Goal: Communication & Community: Answer question/provide support

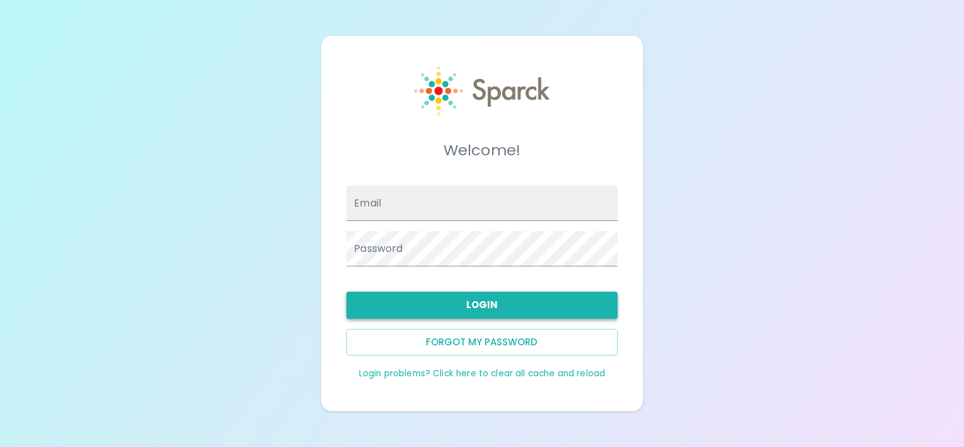
type input "[EMAIL_ADDRESS][DOMAIN_NAME]"
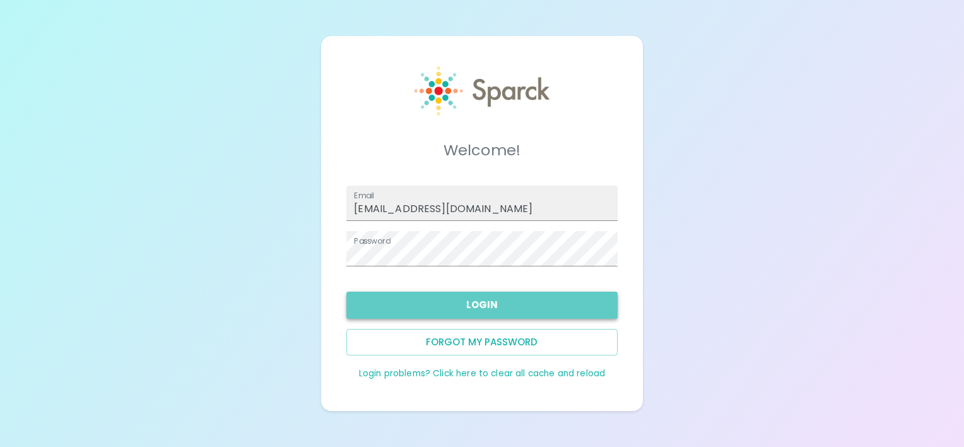
click at [487, 309] on button "Login" at bounding box center [481, 305] width 271 height 27
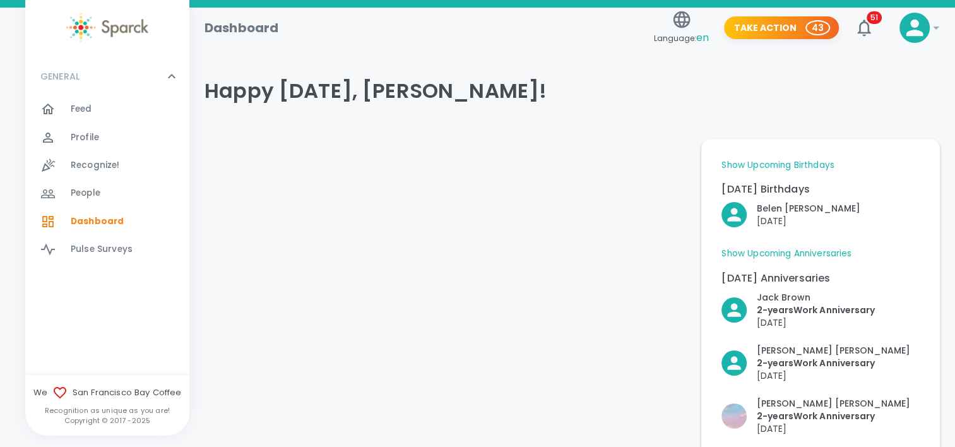
drag, startPoint x: 512, startPoint y: 222, endPoint x: 523, endPoint y: 235, distance: 17.1
drag, startPoint x: 523, startPoint y: 235, endPoint x: 396, endPoint y: 221, distance: 127.6
click at [396, 221] on div at bounding box center [442, 302] width 497 height 346
click at [873, 16] on span "51" at bounding box center [874, 17] width 15 height 13
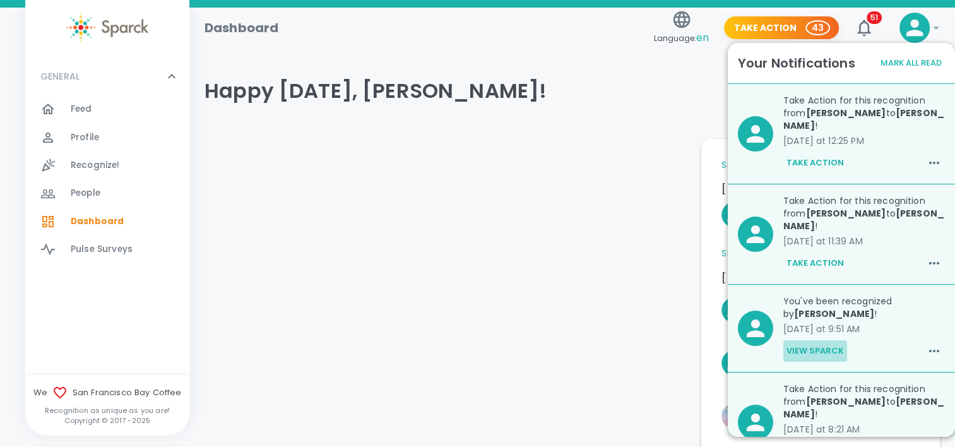
click at [833, 348] on button "View Sparck" at bounding box center [815, 350] width 64 height 21
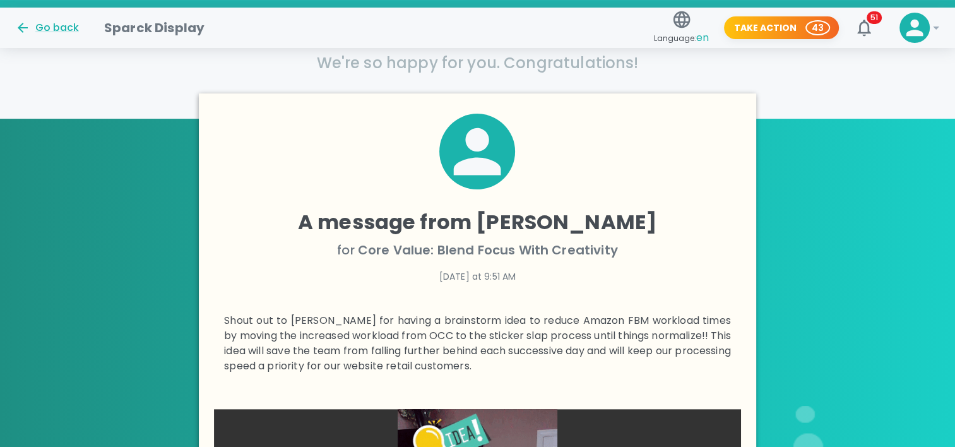
scroll to position [252, 0]
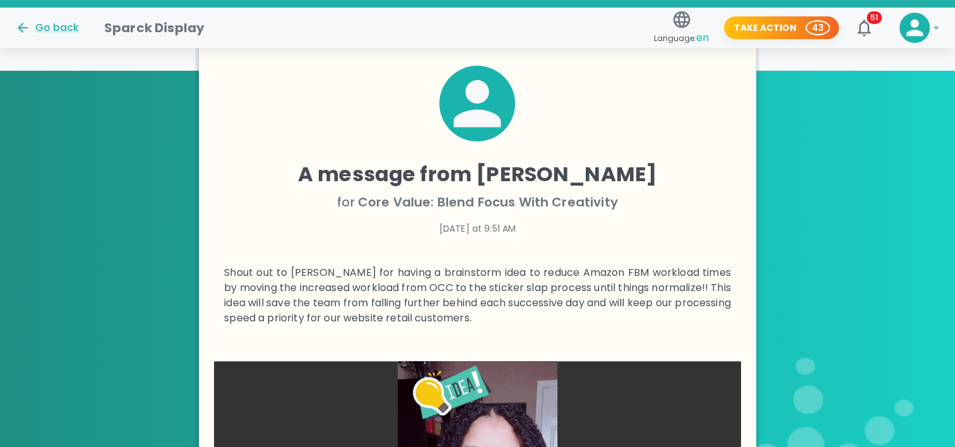
drag, startPoint x: 801, startPoint y: 292, endPoint x: 666, endPoint y: 302, distance: 135.5
click at [600, 316] on p "Shout out to [PERSON_NAME] for having a brainstorm idea to reduce Amazon FBM wo…" at bounding box center [477, 295] width 507 height 61
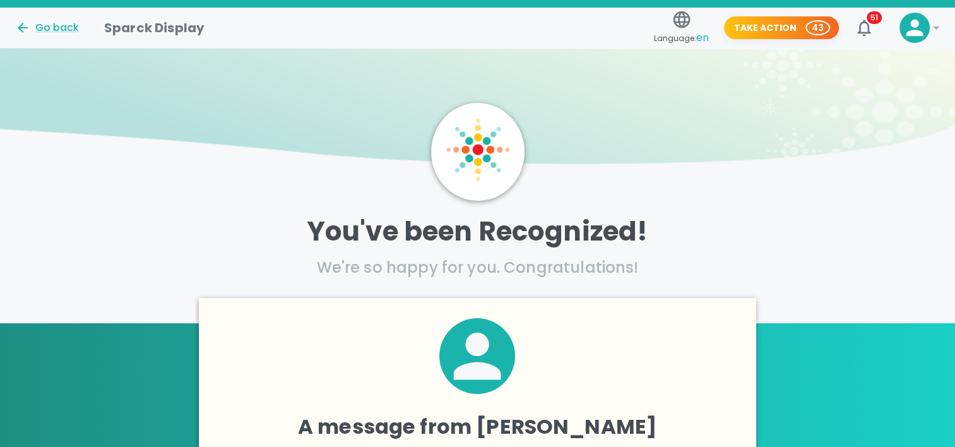
scroll to position [0, 0]
click at [865, 27] on icon "button" at bounding box center [864, 28] width 20 height 20
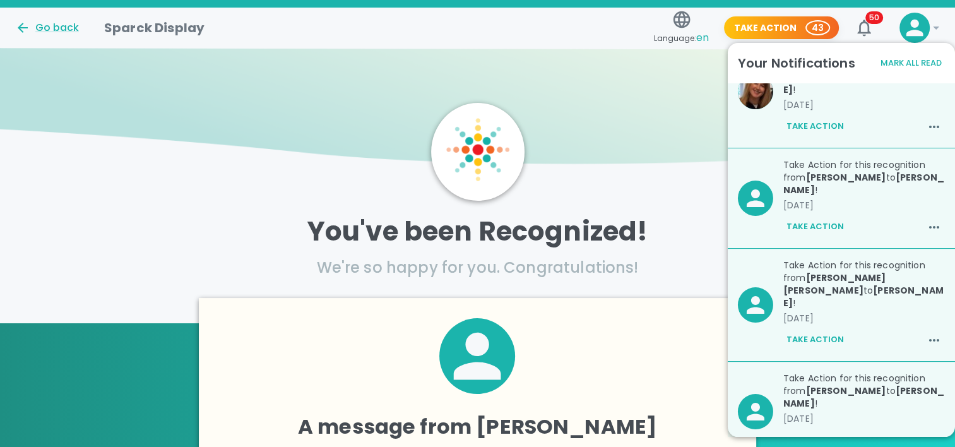
scroll to position [1073, 0]
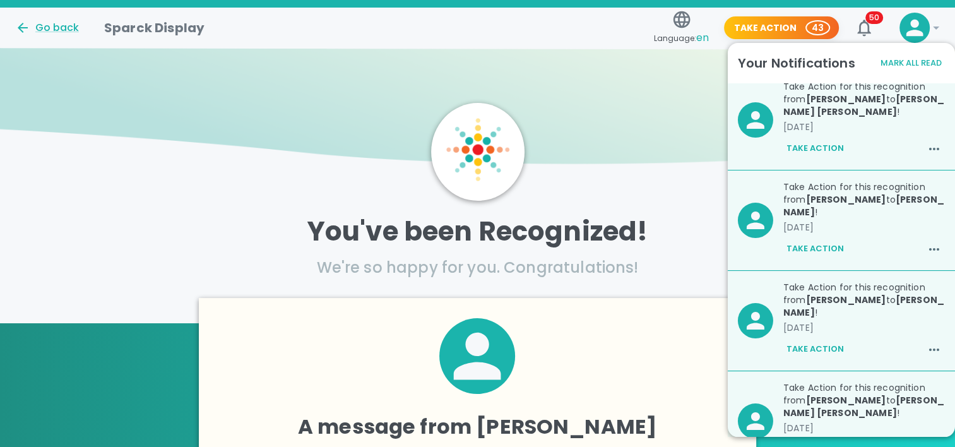
drag, startPoint x: 858, startPoint y: 142, endPoint x: 876, endPoint y: 158, distance: 24.6
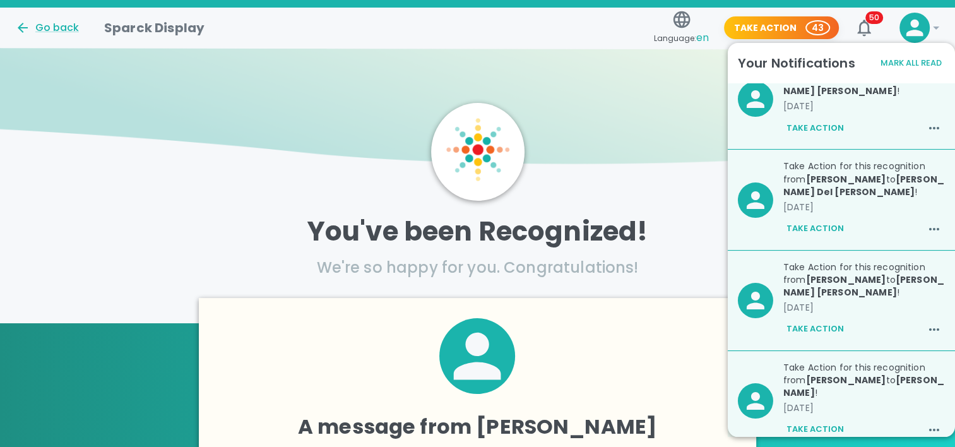
drag, startPoint x: 876, startPoint y: 158, endPoint x: 884, endPoint y: 158, distance: 8.2
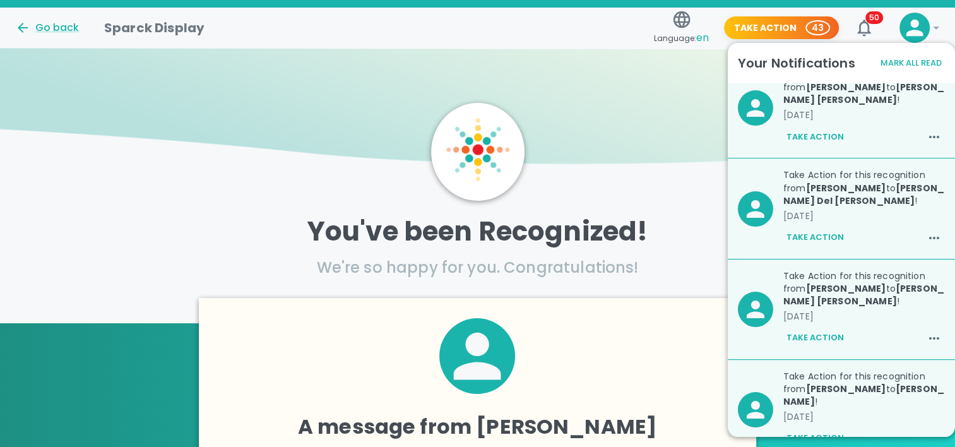
drag, startPoint x: 884, startPoint y: 158, endPoint x: 598, endPoint y: 110, distance: 290.5
click at [598, 110] on img at bounding box center [477, 111] width 955 height 126
click at [606, 145] on img at bounding box center [477, 111] width 955 height 126
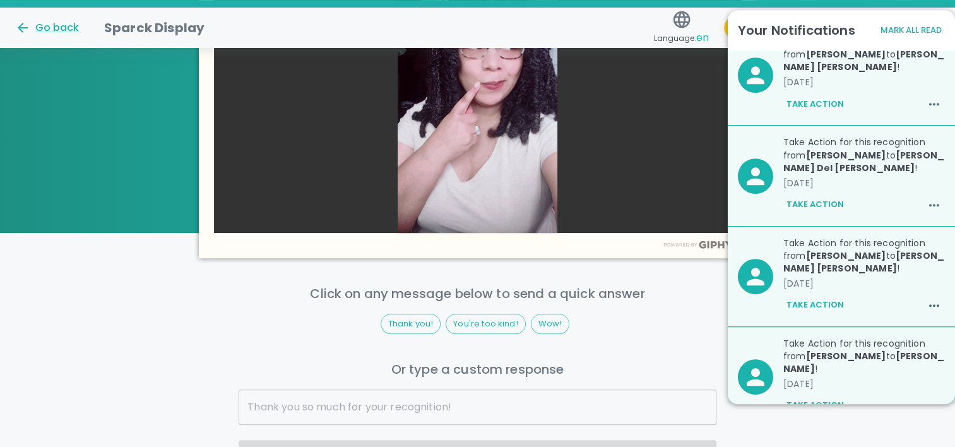
scroll to position [694, 0]
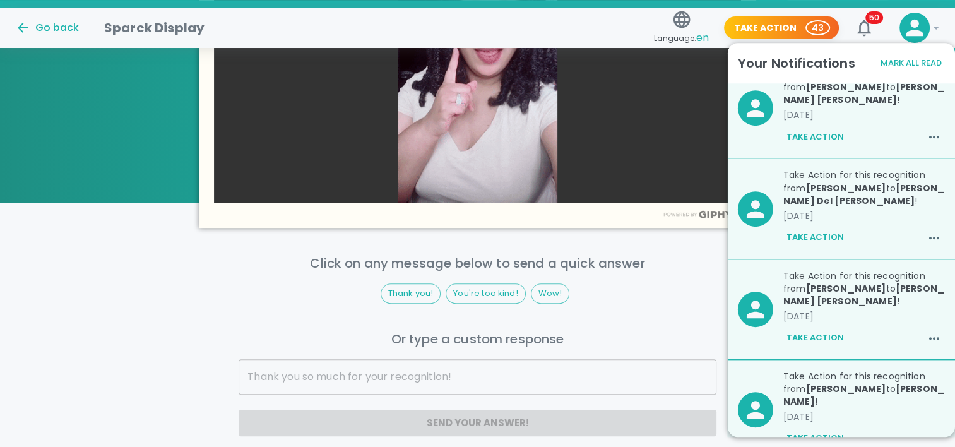
drag, startPoint x: 571, startPoint y: 252, endPoint x: 567, endPoint y: 233, distance: 19.2
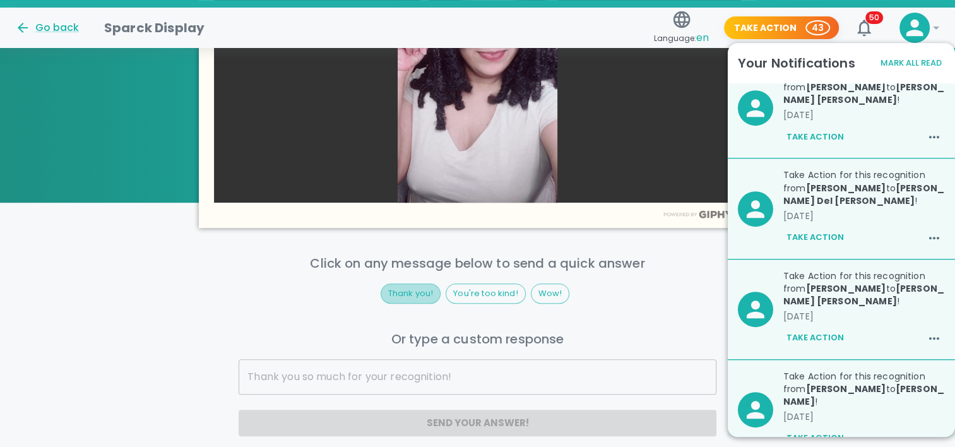
drag, startPoint x: 567, startPoint y: 233, endPoint x: 408, endPoint y: 290, distance: 169.7
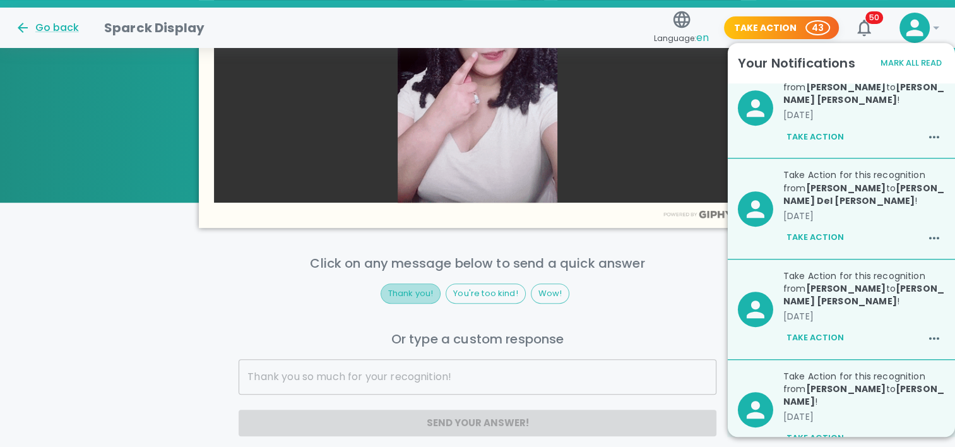
click at [408, 290] on span "Thank you!" at bounding box center [410, 293] width 59 height 13
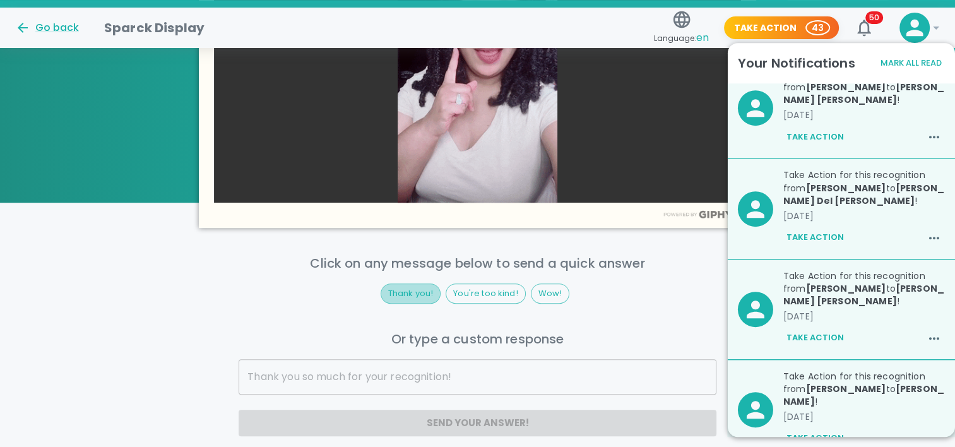
type input "Thank you!"
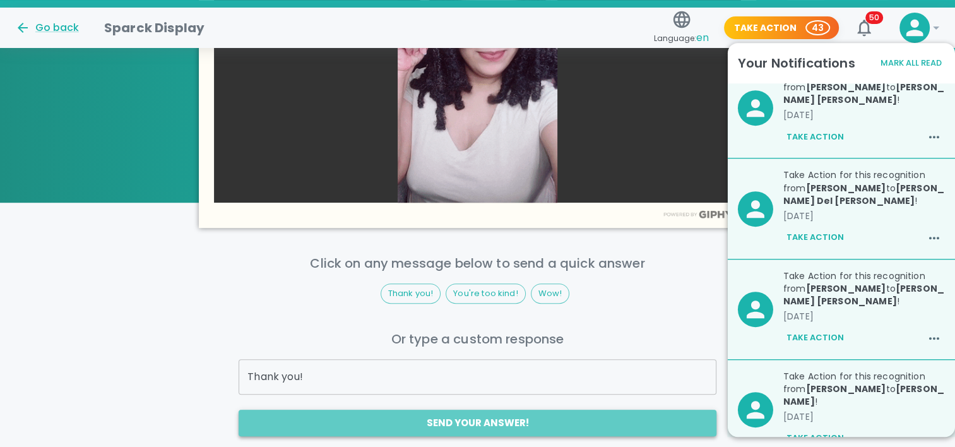
click at [462, 418] on button "Send your answer!" at bounding box center [478, 423] width 478 height 27
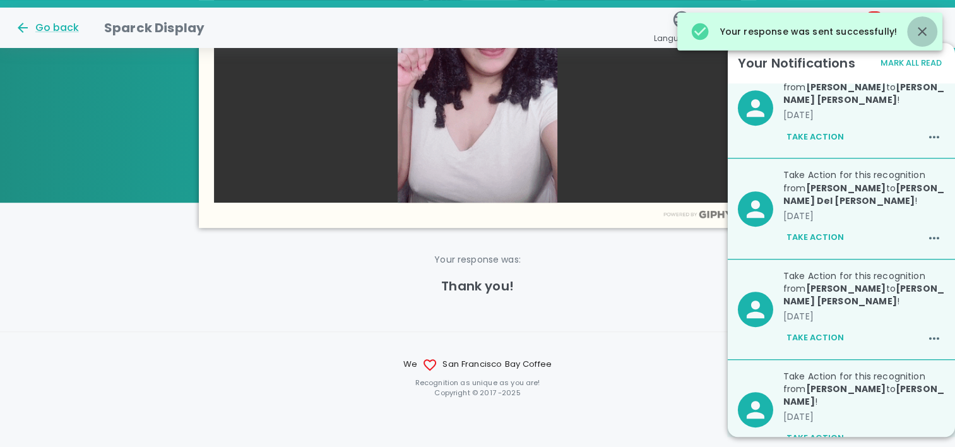
click at [920, 29] on icon "button" at bounding box center [922, 31] width 9 height 9
